Goal: Information Seeking & Learning: Learn about a topic

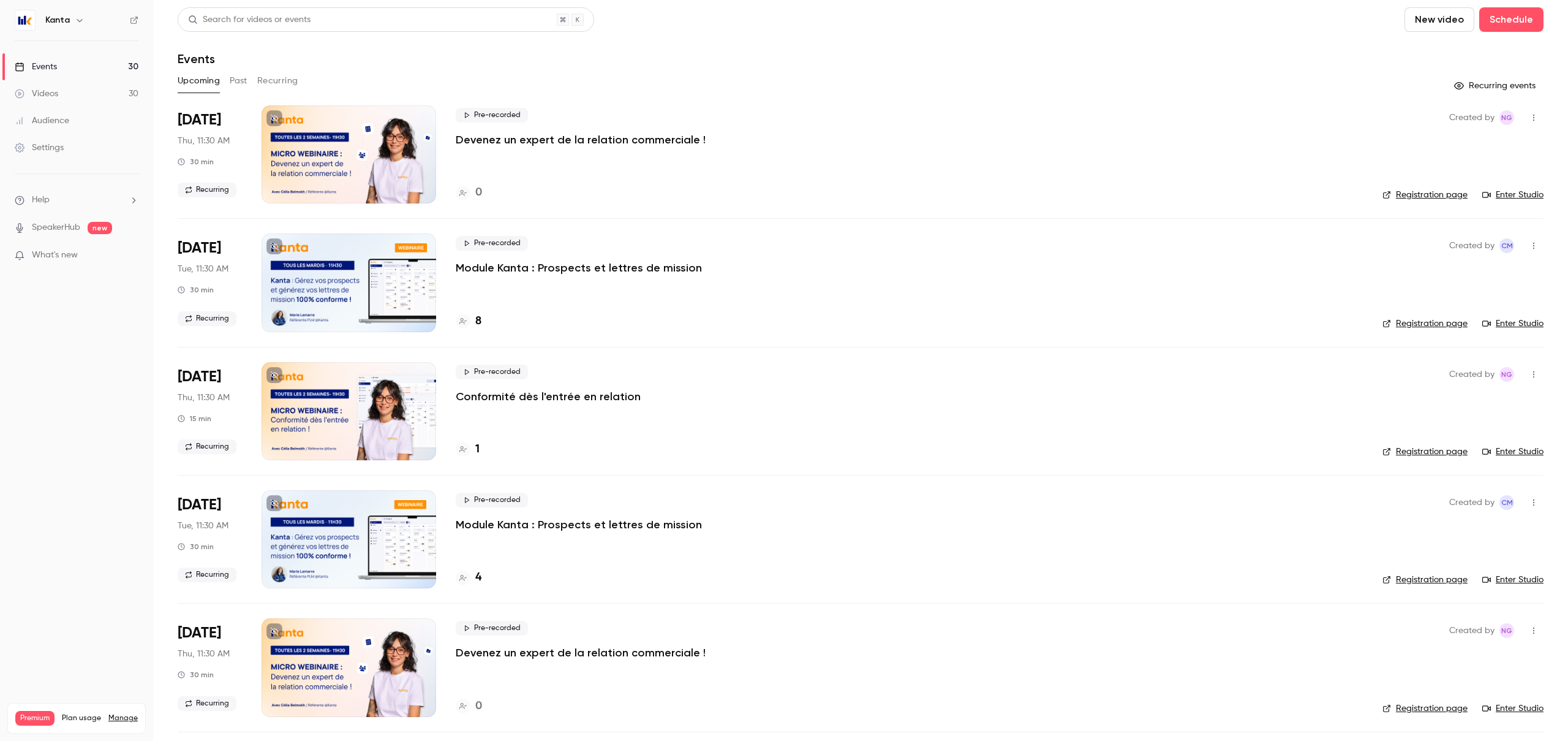
click at [507, 309] on div "Pre-recorded Module Kanta : Prospects et lettres de mission 8" at bounding box center [909, 282] width 907 height 98
click at [524, 314] on div "8" at bounding box center [909, 321] width 907 height 16
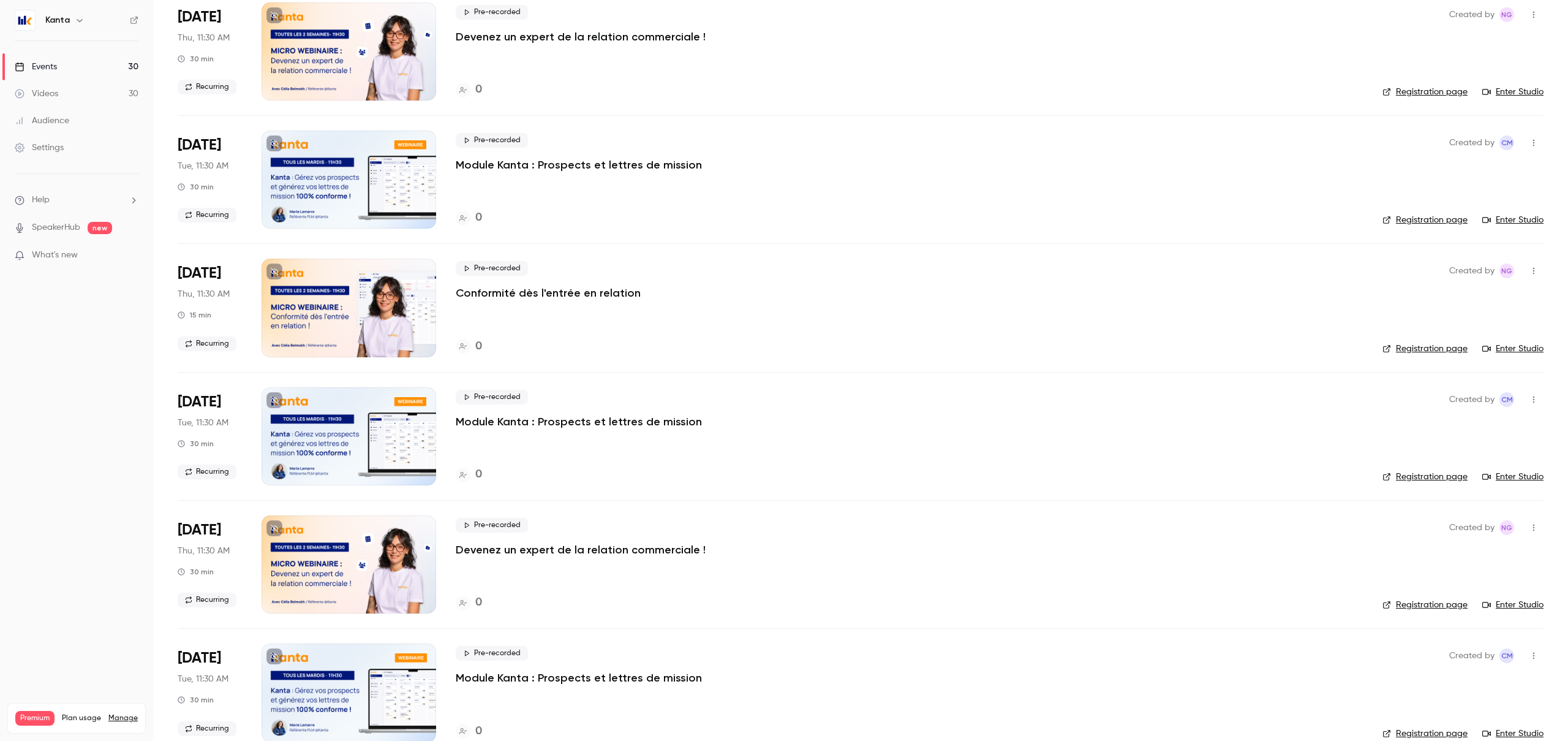
scroll to position [1525, 0]
